Goal: Transaction & Acquisition: Purchase product/service

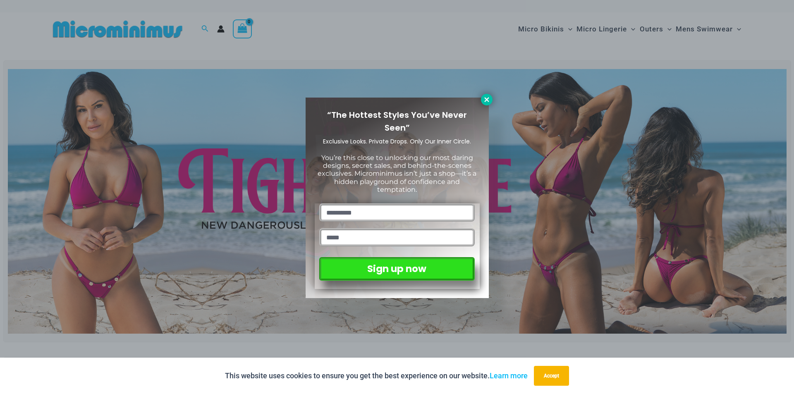
click at [485, 102] on icon at bounding box center [486, 99] width 7 height 7
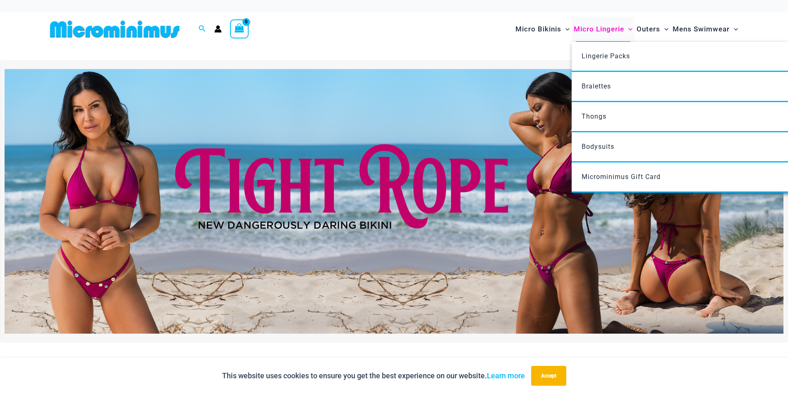
click at [596, 29] on span "Micro Lingerie" at bounding box center [599, 29] width 50 height 21
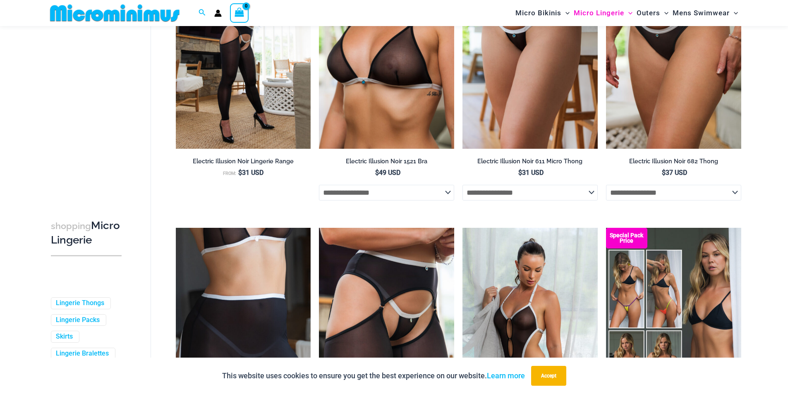
scroll to position [1772, 0]
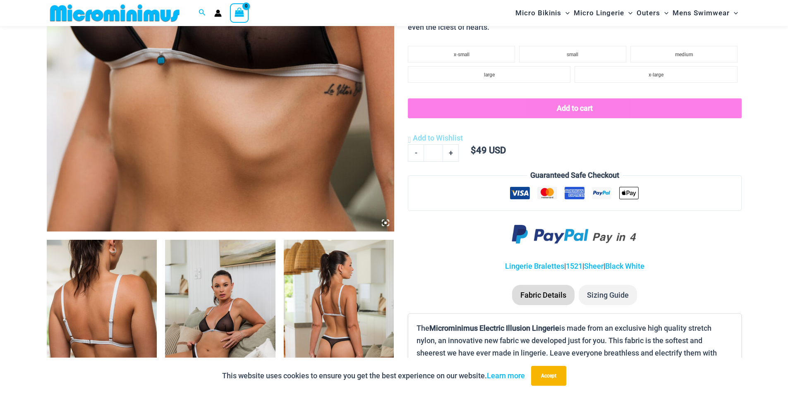
scroll to position [489, 0]
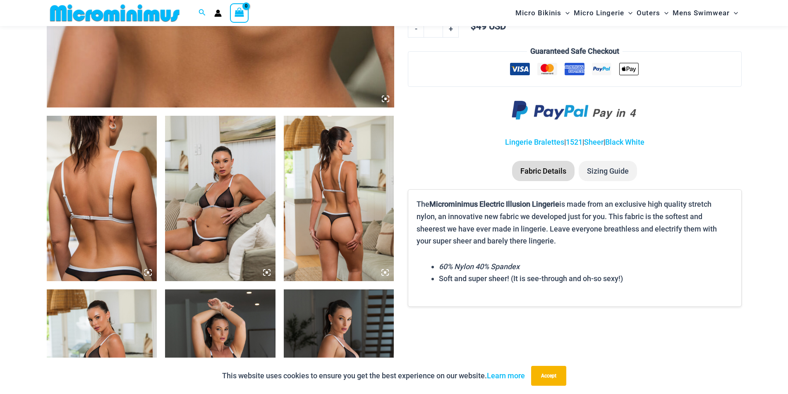
click at [105, 193] on img at bounding box center [102, 199] width 110 height 166
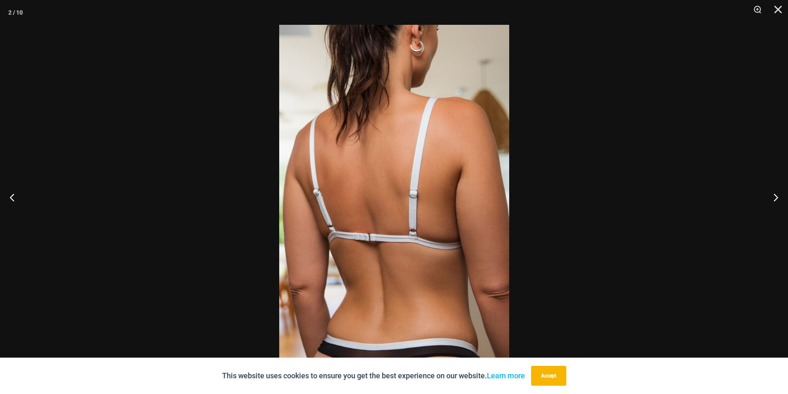
click at [449, 219] on img at bounding box center [394, 197] width 230 height 345
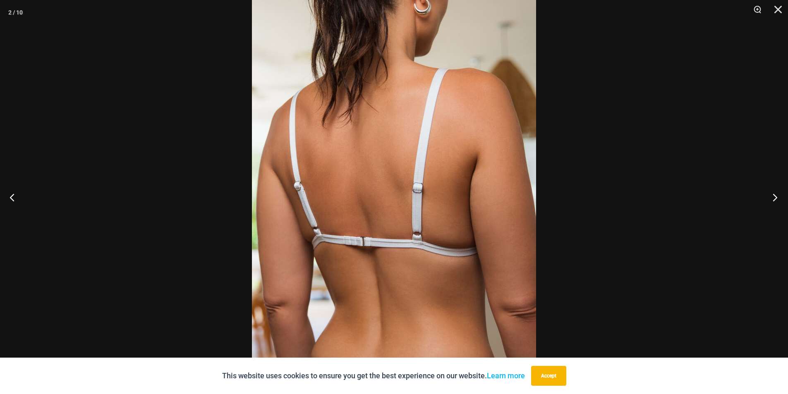
click at [775, 195] on button "Next" at bounding box center [772, 197] width 31 height 41
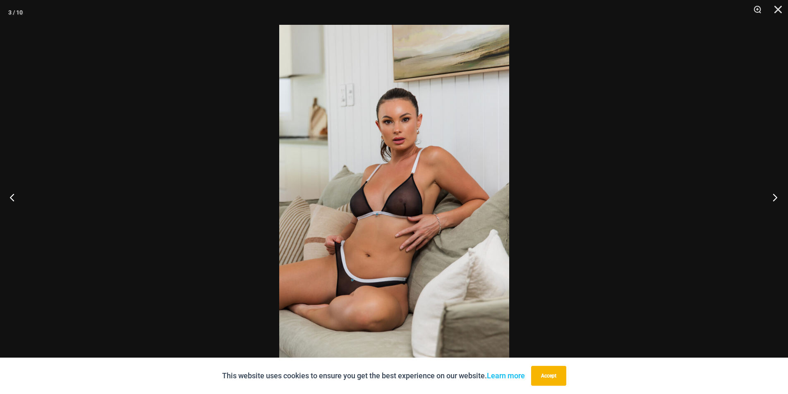
click at [775, 195] on button "Next" at bounding box center [772, 197] width 31 height 41
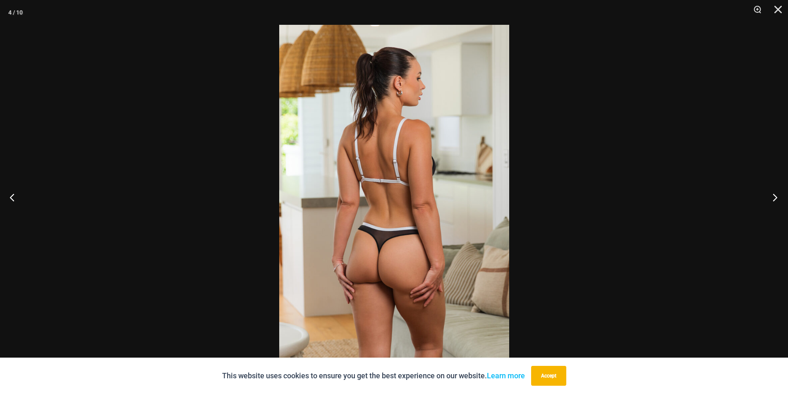
click at [775, 195] on button "Next" at bounding box center [772, 197] width 31 height 41
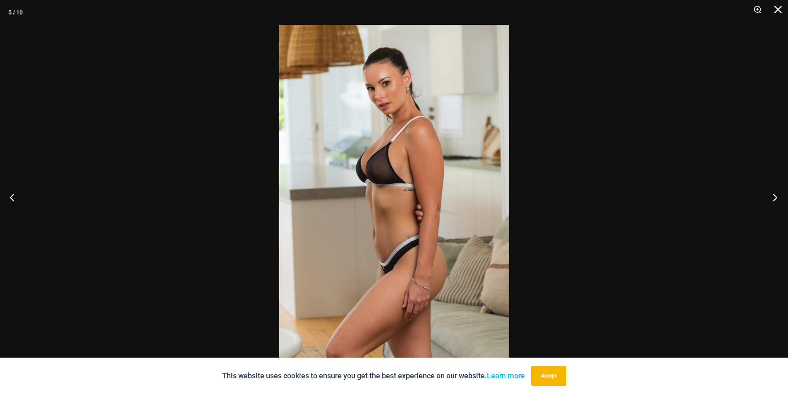
click at [775, 195] on button "Next" at bounding box center [772, 197] width 31 height 41
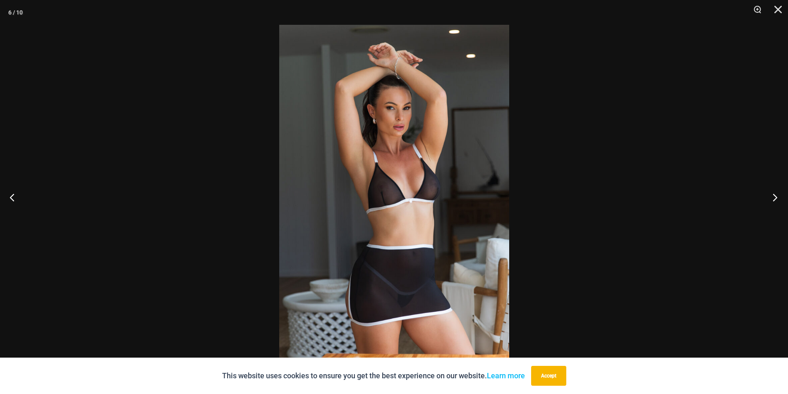
click at [775, 195] on button "Next" at bounding box center [772, 197] width 31 height 41
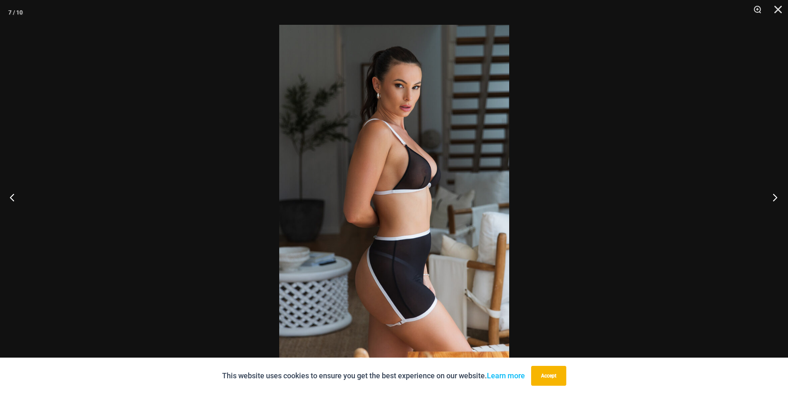
click at [775, 195] on button "Next" at bounding box center [772, 197] width 31 height 41
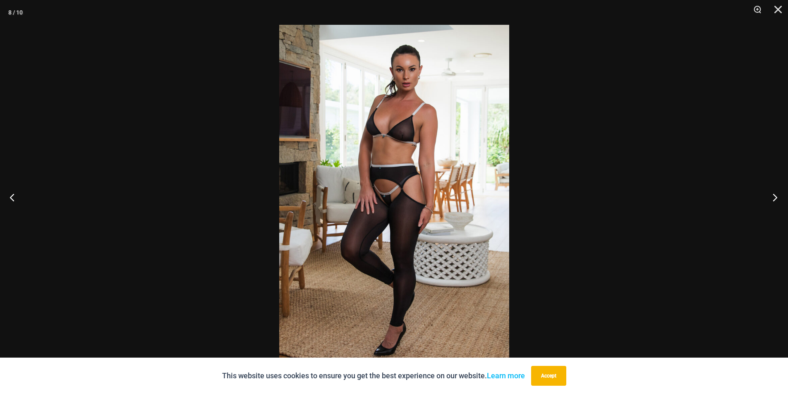
click at [775, 195] on button "Next" at bounding box center [772, 197] width 31 height 41
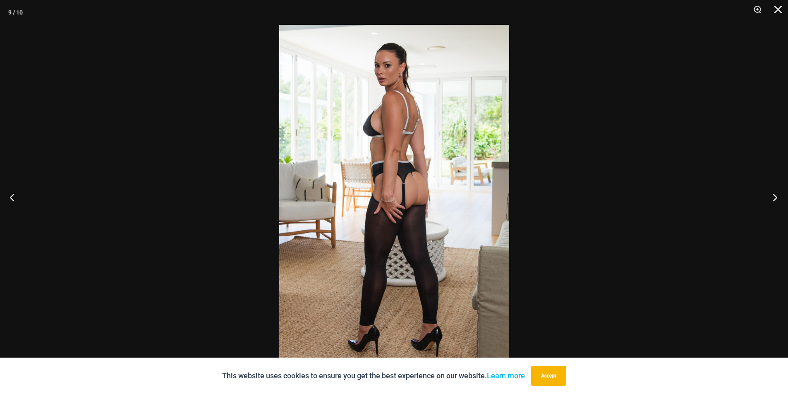
click at [775, 195] on button "Next" at bounding box center [772, 197] width 31 height 41
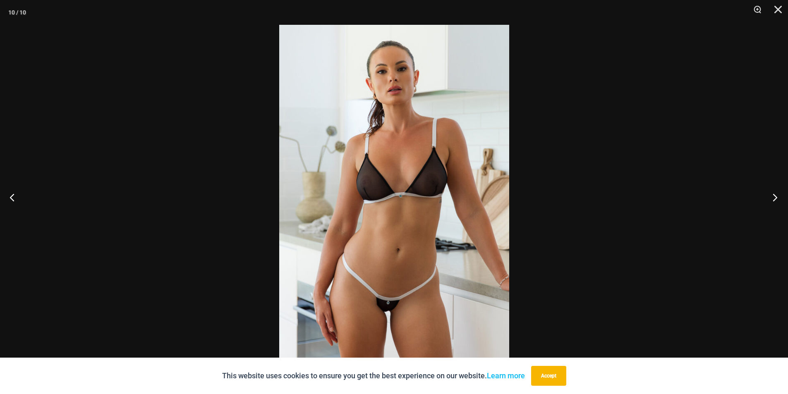
click at [775, 195] on button "Next" at bounding box center [772, 197] width 31 height 41
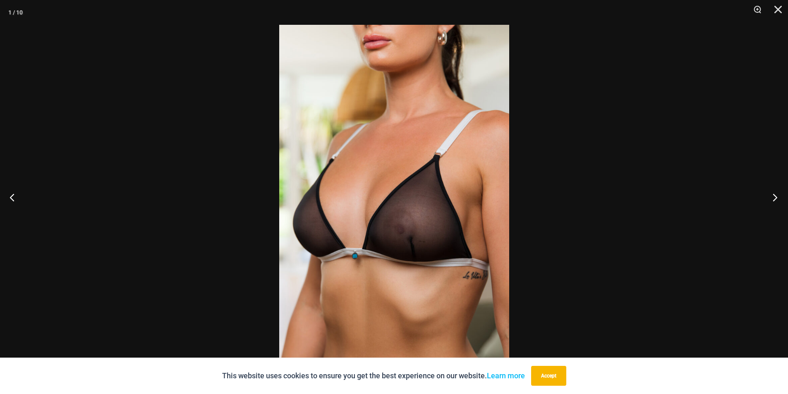
click at [775, 195] on button "Next" at bounding box center [772, 197] width 31 height 41
